Goal: Information Seeking & Learning: Learn about a topic

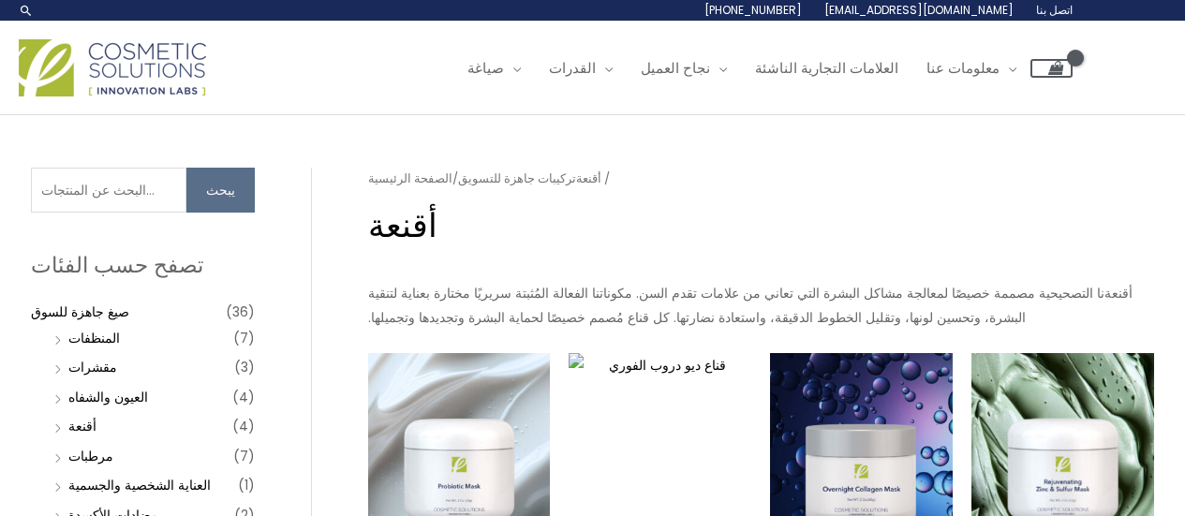
scroll to position [219, 0]
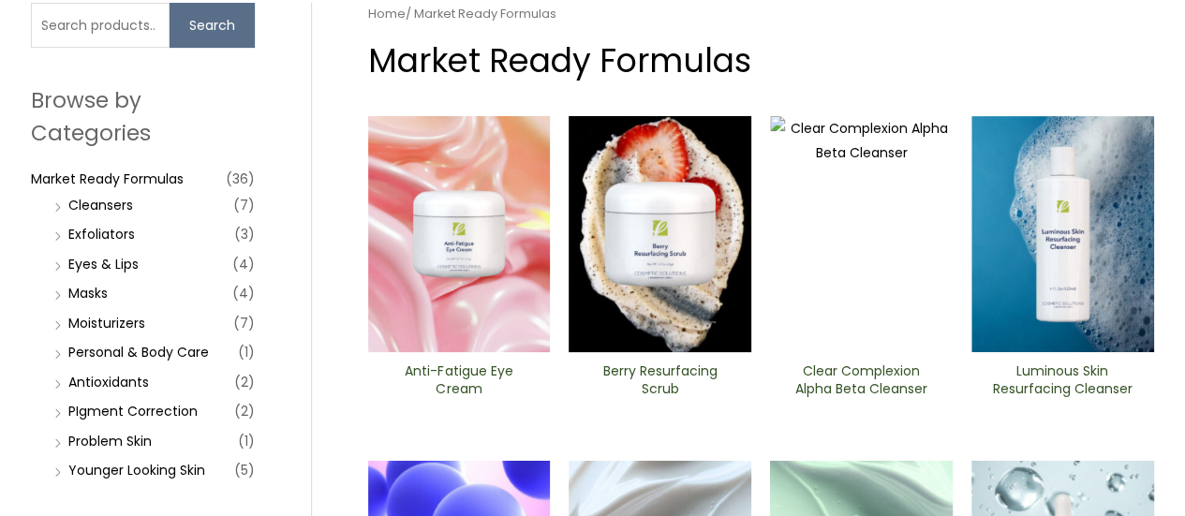
scroll to position [165, 0]
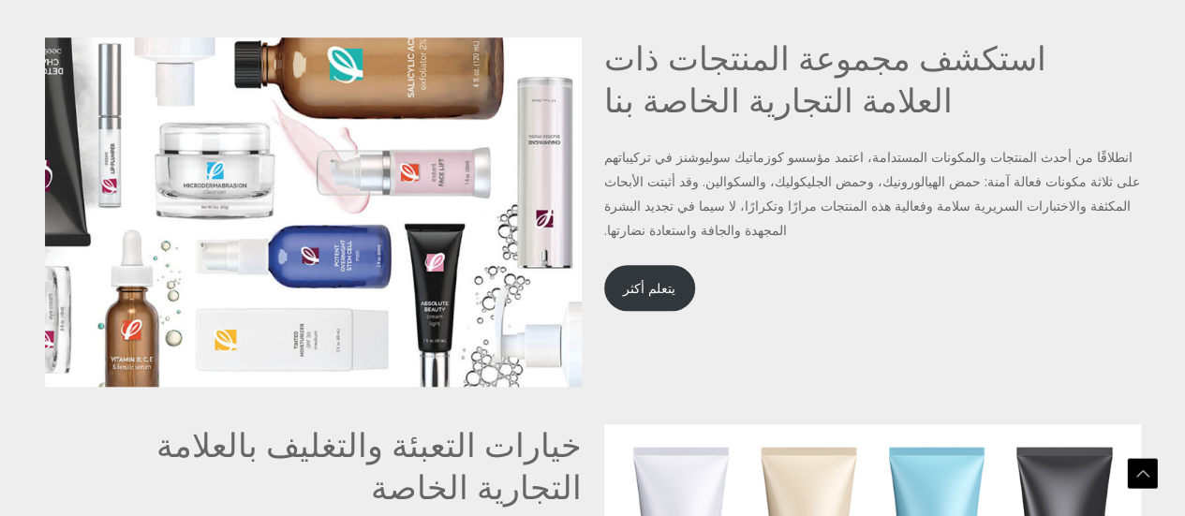
scroll to position [4169, 0]
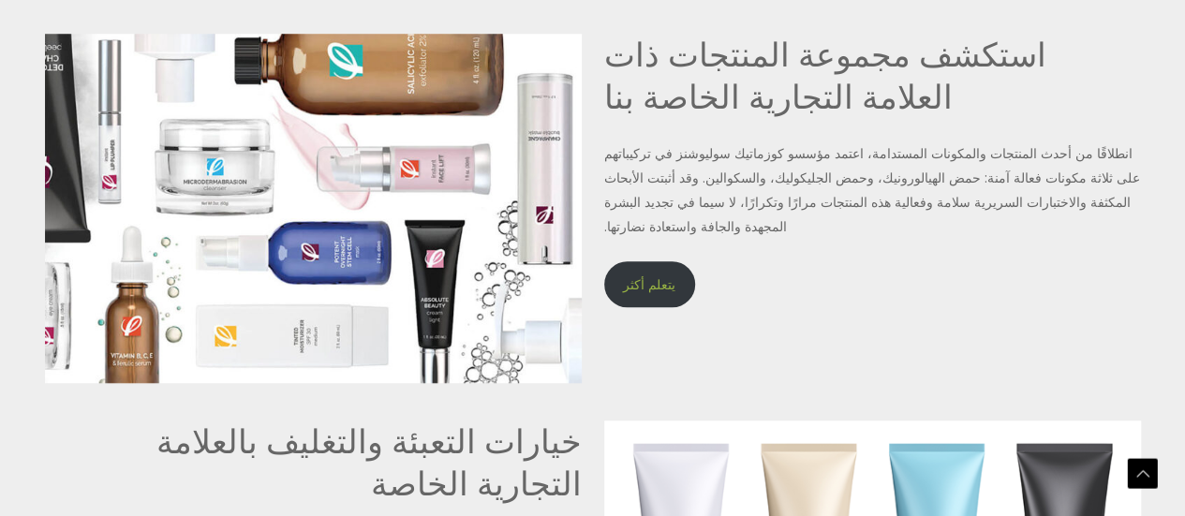
click at [635, 276] on font "يتعلم أكثر" at bounding box center [649, 285] width 52 height 19
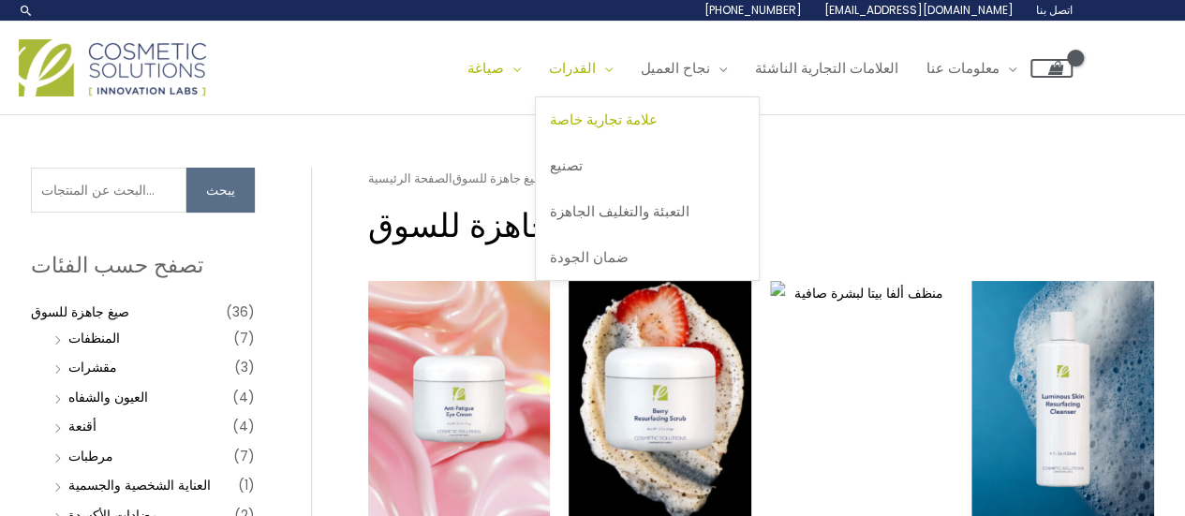
click at [658, 123] on font "علامة تجارية خاصة" at bounding box center [604, 120] width 108 height 20
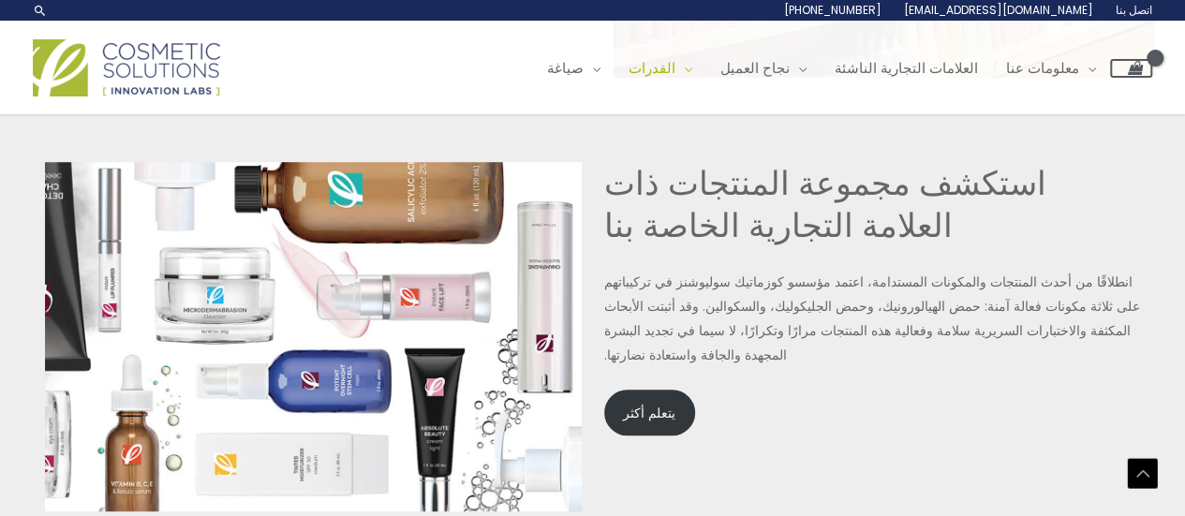
scroll to position [4028, 0]
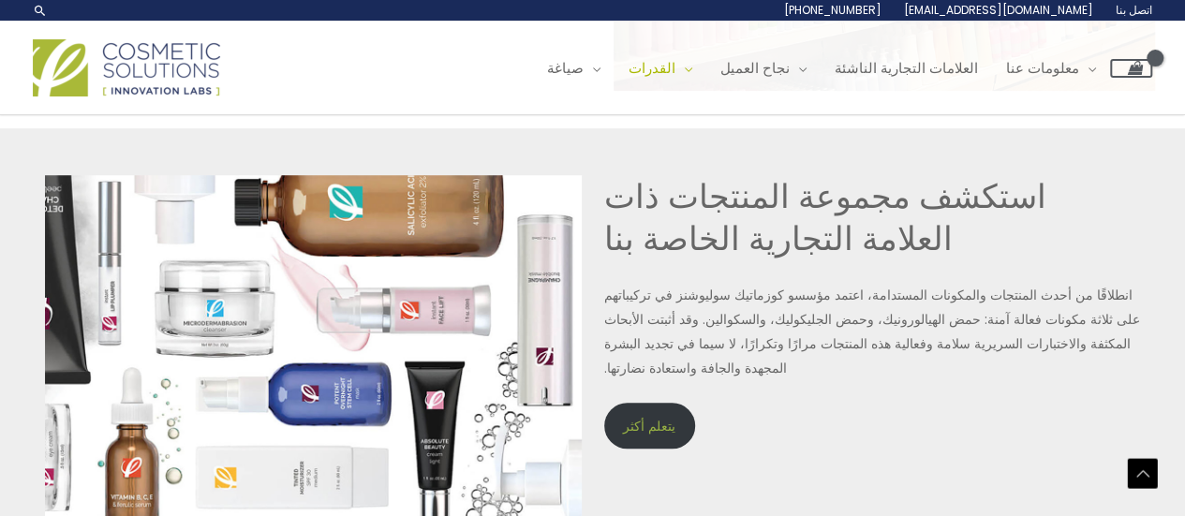
click at [632, 417] on font "يتعلم أكثر" at bounding box center [649, 426] width 52 height 19
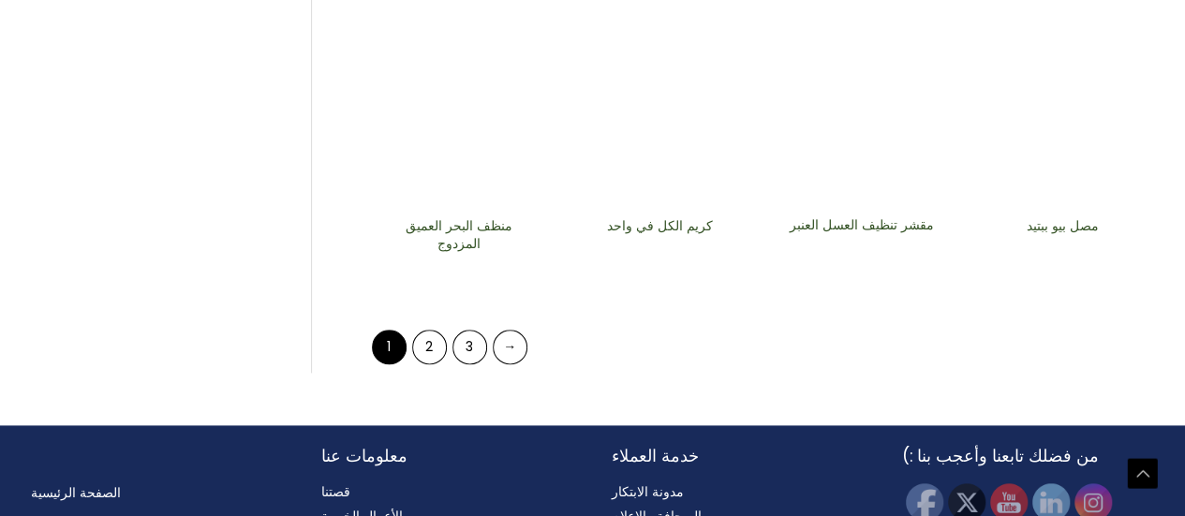
scroll to position [1031, 0]
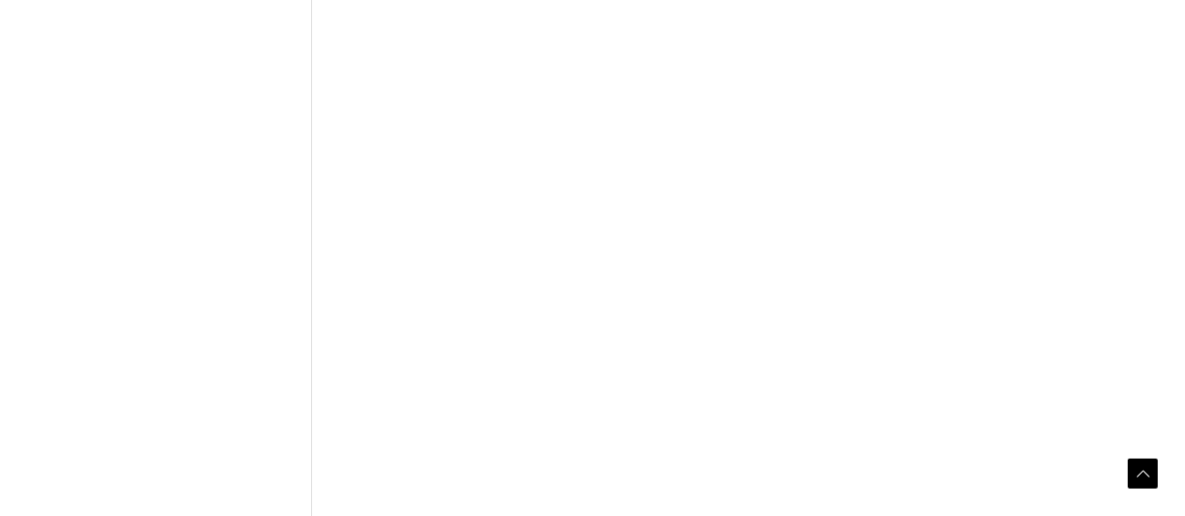
scroll to position [1106, 0]
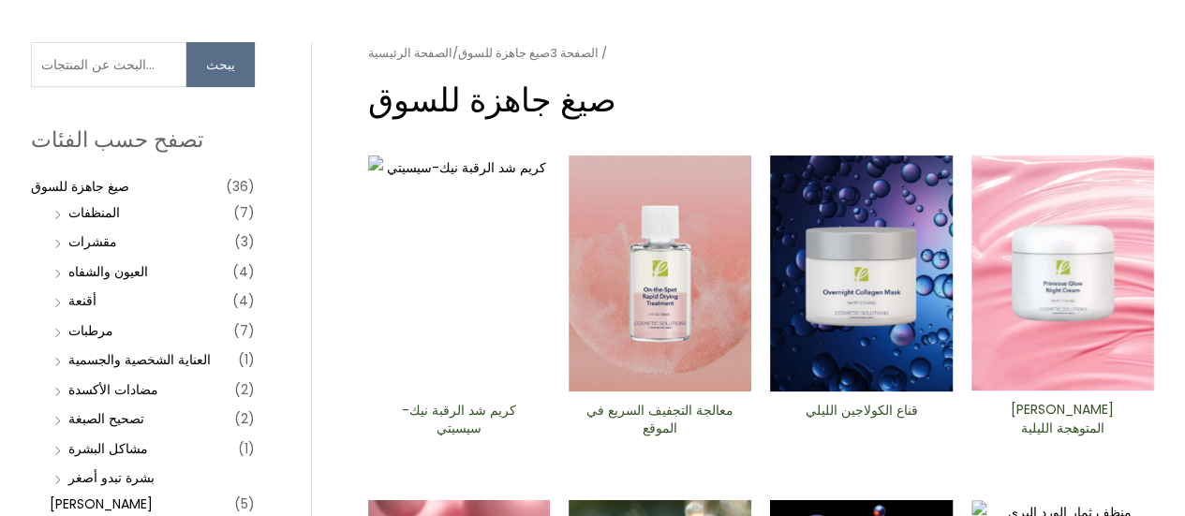
scroll to position [281, 0]
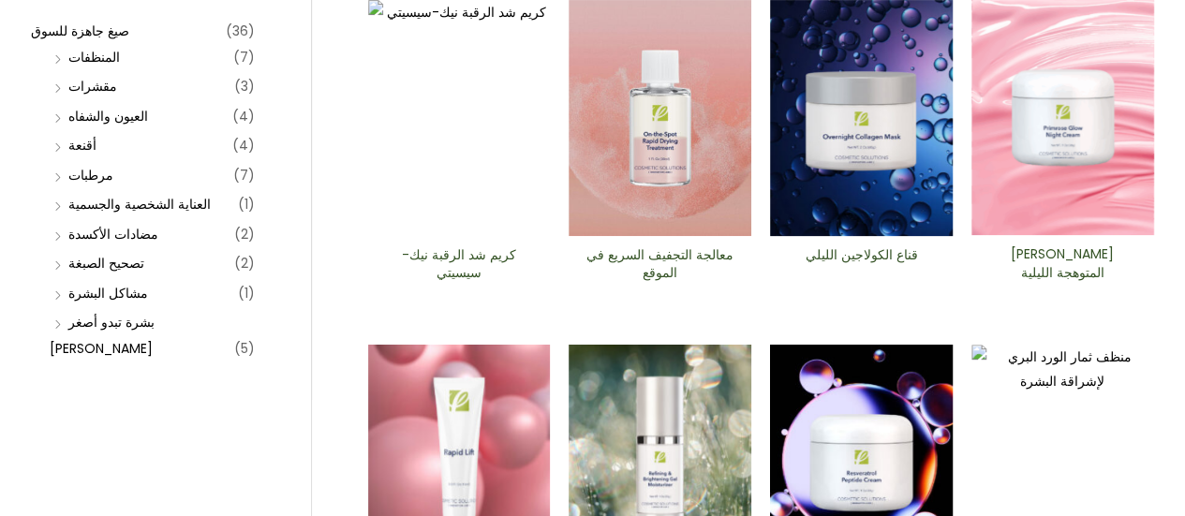
click at [879, 209] on img at bounding box center [861, 118] width 183 height 236
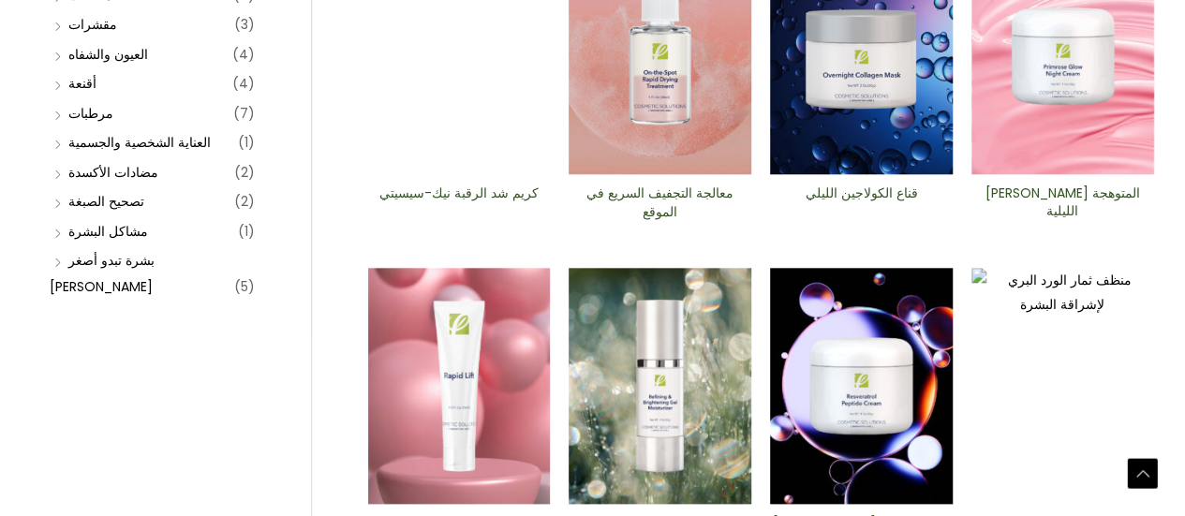
scroll to position [937, 0]
